Goal: Transaction & Acquisition: Download file/media

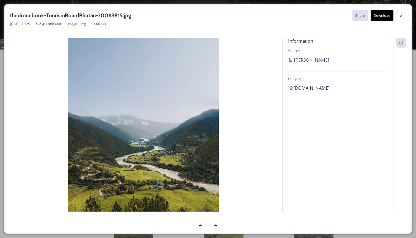
scroll to position [545, 0]
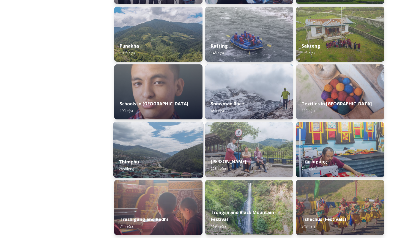
scroll to position [535, 0]
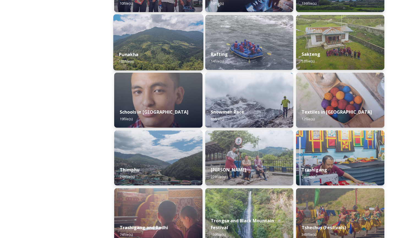
click at [157, 66] on div "Punakha 103 file(s)" at bounding box center [158, 57] width 90 height 25
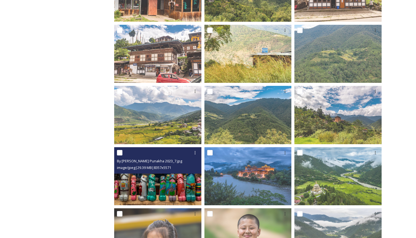
scroll to position [203, 0]
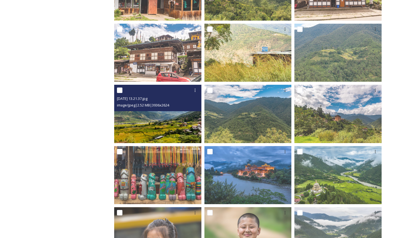
click at [155, 132] on img at bounding box center [157, 114] width 87 height 58
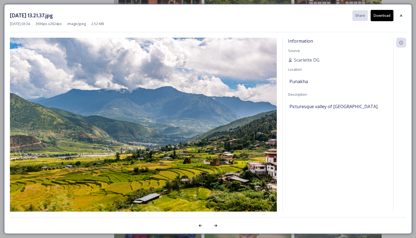
click at [381, 17] on button "Download" at bounding box center [382, 15] width 23 height 11
click at [401, 19] on div at bounding box center [401, 16] width 10 height 10
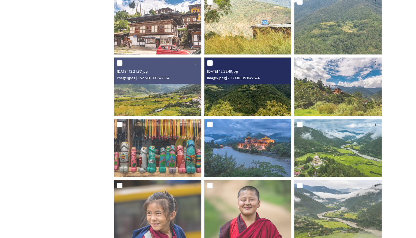
scroll to position [237, 0]
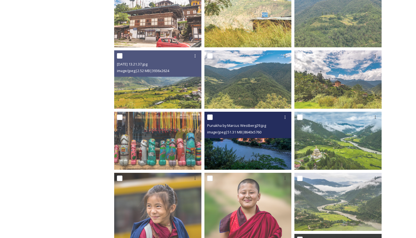
click at [249, 137] on div "Punakha by Marcus Westberg29.jpg image/jpeg | 51.31 MB | 8640 x 5760" at bounding box center [247, 125] width 87 height 26
click at [240, 151] on img at bounding box center [247, 140] width 87 height 58
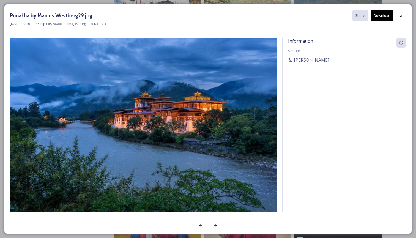
click at [385, 18] on button "Download" at bounding box center [382, 15] width 23 height 11
click at [398, 15] on div at bounding box center [401, 16] width 10 height 10
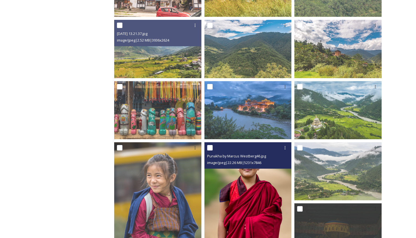
scroll to position [266, 0]
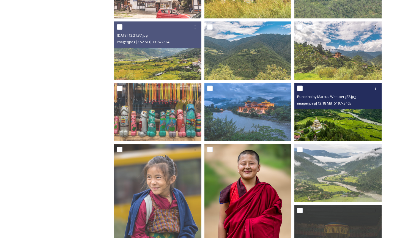
click at [326, 126] on img at bounding box center [337, 112] width 87 height 58
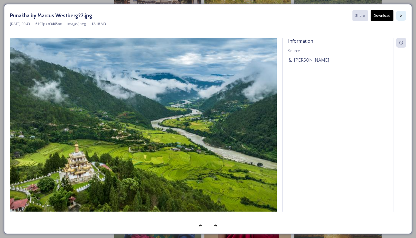
click at [403, 15] on icon at bounding box center [401, 15] width 4 height 4
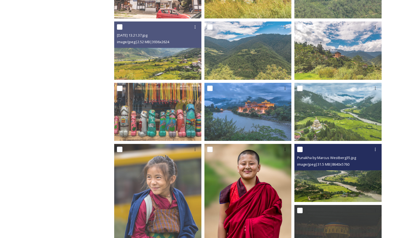
click at [331, 183] on img at bounding box center [337, 173] width 87 height 58
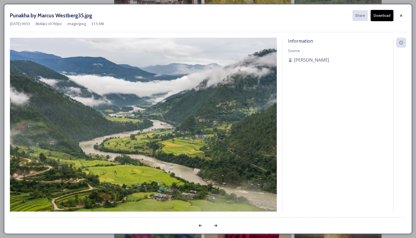
click at [380, 15] on button "Download" at bounding box center [382, 15] width 23 height 11
click at [400, 15] on icon at bounding box center [401, 15] width 2 height 2
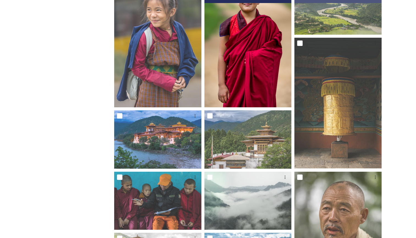
scroll to position [436, 0]
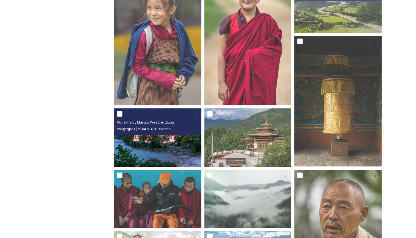
click at [160, 143] on img at bounding box center [157, 137] width 87 height 58
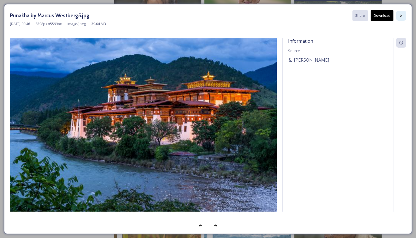
click at [402, 16] on icon at bounding box center [401, 15] width 4 height 4
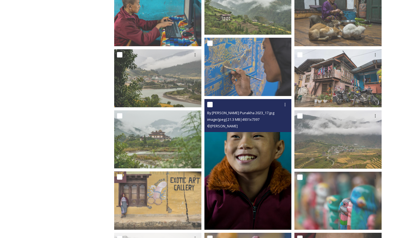
scroll to position [1329, 0]
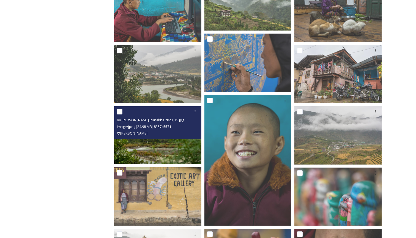
click at [168, 152] on img at bounding box center [157, 135] width 87 height 58
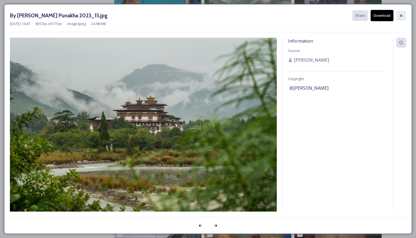
click at [402, 17] on icon at bounding box center [401, 15] width 4 height 4
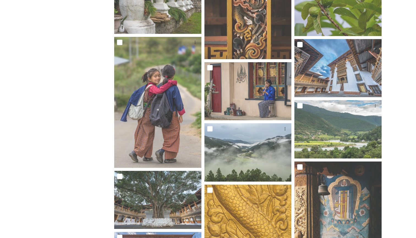
scroll to position [2075, 0]
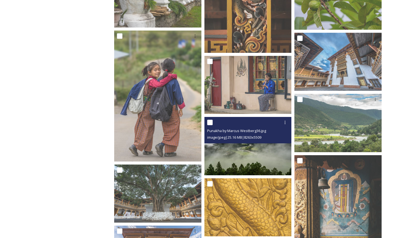
click at [261, 151] on img at bounding box center [247, 146] width 87 height 58
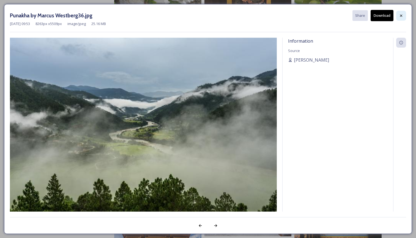
click at [402, 13] on div at bounding box center [401, 16] width 10 height 10
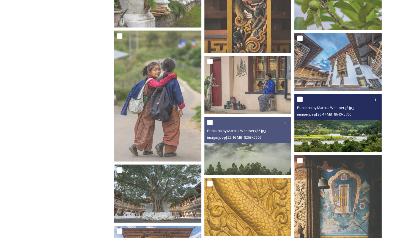
click at [307, 142] on img at bounding box center [337, 123] width 87 height 58
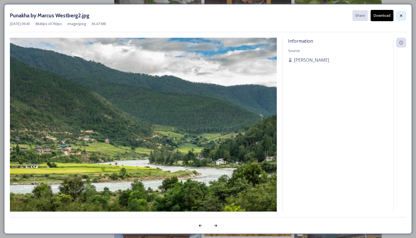
click at [400, 17] on icon at bounding box center [401, 15] width 4 height 4
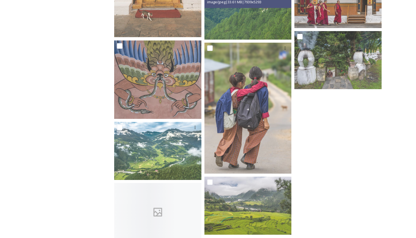
scroll to position [2456, 0]
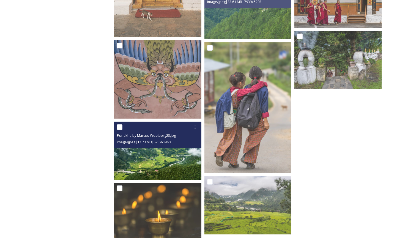
click at [177, 170] on img at bounding box center [157, 151] width 87 height 58
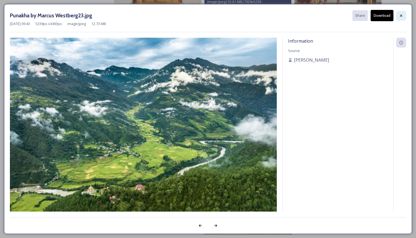
click at [400, 14] on icon at bounding box center [401, 15] width 4 height 4
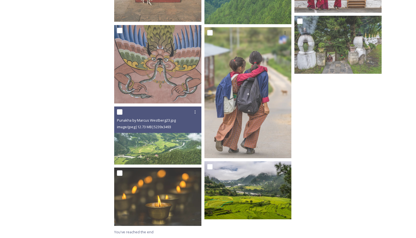
scroll to position [2471, 0]
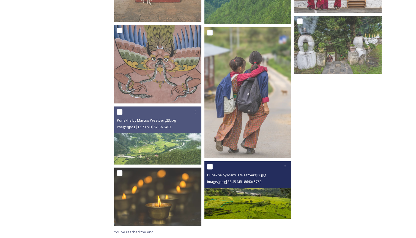
click at [242, 194] on img at bounding box center [247, 190] width 87 height 58
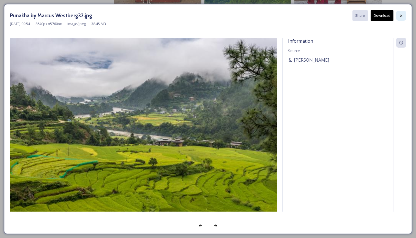
click at [399, 17] on icon at bounding box center [401, 15] width 4 height 4
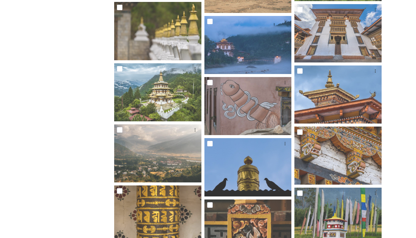
scroll to position [1692, 0]
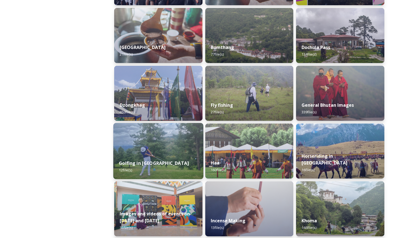
scroll to position [196, 0]
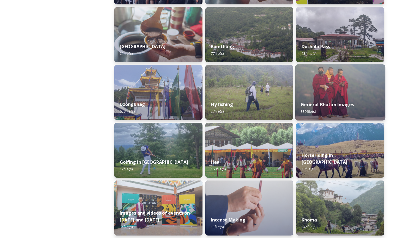
click at [342, 97] on div "General Bhutan Images 339 file(s)" at bounding box center [340, 107] width 90 height 25
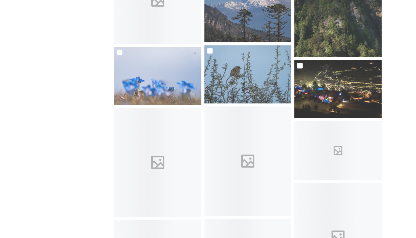
scroll to position [2593, 0]
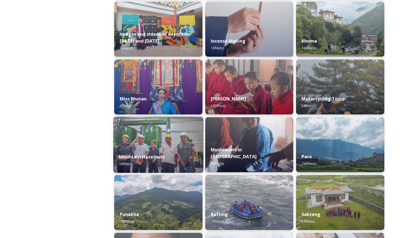
scroll to position [379, 0]
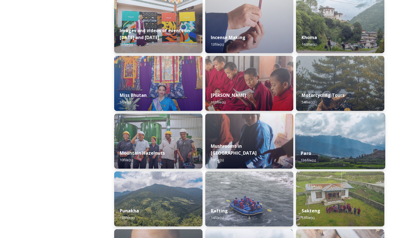
click at [359, 142] on img at bounding box center [340, 141] width 90 height 56
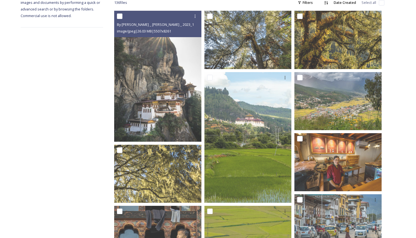
scroll to position [97, 0]
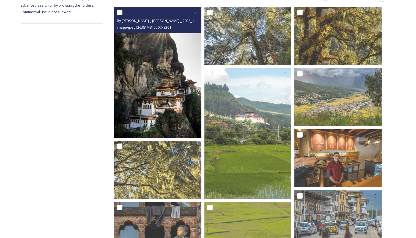
click at [166, 117] on img at bounding box center [157, 72] width 87 height 131
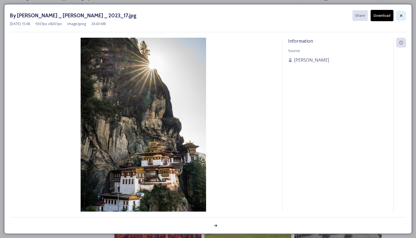
click at [401, 17] on icon at bounding box center [401, 15] width 4 height 4
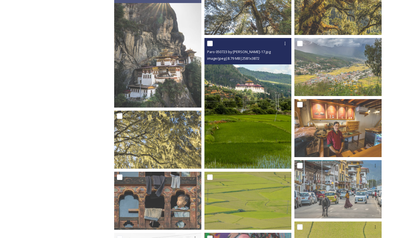
scroll to position [133, 0]
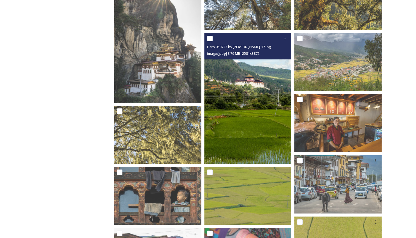
click at [259, 144] on img at bounding box center [247, 98] width 87 height 131
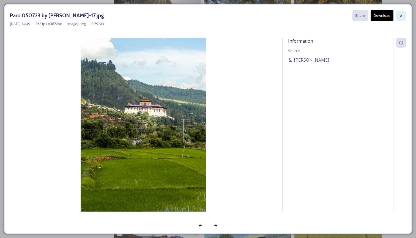
click at [401, 17] on icon at bounding box center [401, 15] width 4 height 4
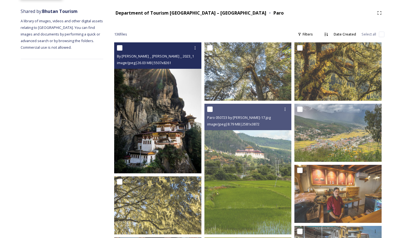
scroll to position [68, 0]
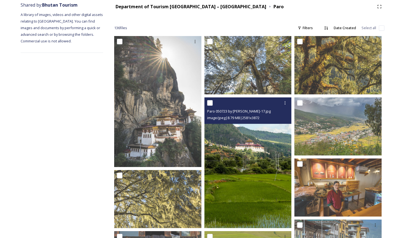
click at [233, 207] on img at bounding box center [247, 162] width 87 height 131
